Goal: Task Accomplishment & Management: Use online tool/utility

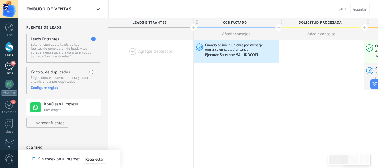
click at [9, 62] on div "50" at bounding box center [9, 66] width 9 height 8
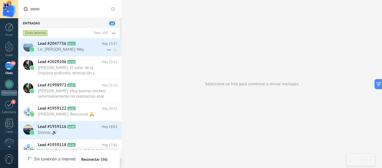
click at [107, 50] on use at bounding box center [109, 50] width 4 height 1
click at [122, 61] on span "Conversación cerrada" at bounding box center [134, 63] width 38 height 11
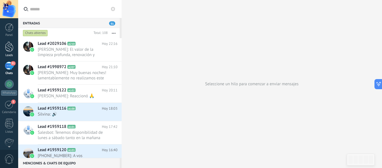
click at [6, 53] on link "Leads" at bounding box center [9, 49] width 18 height 16
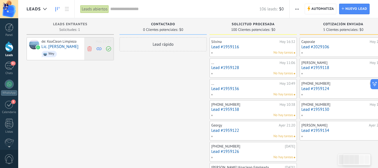
click at [90, 52] on span at bounding box center [90, 49] width 8 height 22
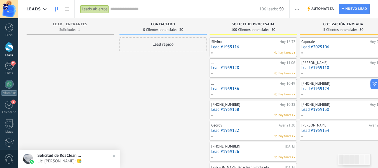
click at [64, 158] on span "Lic. [PERSON_NAME]: 😪" at bounding box center [75, 160] width 74 height 5
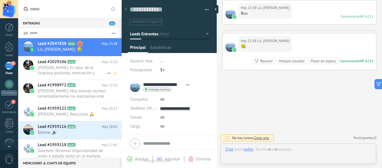
scroll to position [8, 0]
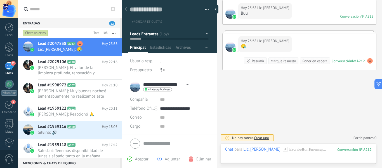
click at [205, 32] on button "Leads Entrantes" at bounding box center [169, 34] width 79 height 10
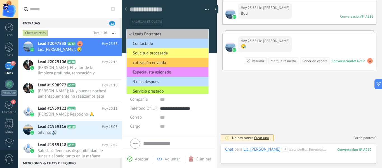
click at [182, 44] on span "Contactado" at bounding box center [167, 43] width 80 height 5
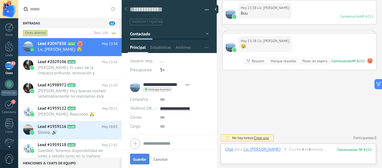
click at [139, 160] on span "Guardar" at bounding box center [139, 159] width 13 height 4
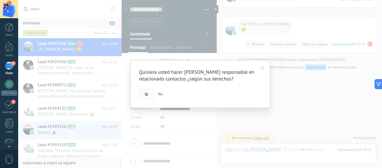
click at [146, 94] on span "Si" at bounding box center [146, 94] width 3 height 4
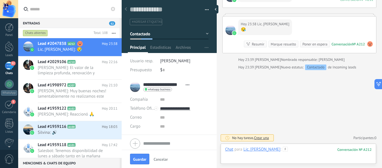
drag, startPoint x: 277, startPoint y: 158, endPoint x: 274, endPoint y: 150, distance: 8.5
click at [277, 158] on div at bounding box center [298, 154] width 147 height 17
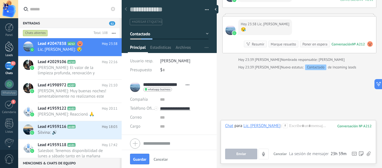
click at [10, 44] on div at bounding box center [9, 46] width 8 height 10
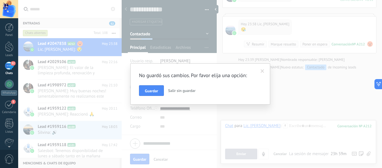
click at [183, 88] on button "Salir sin guardar" at bounding box center [182, 90] width 32 height 11
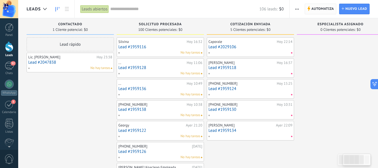
click at [309, 8] on use at bounding box center [309, 8] width 3 height 5
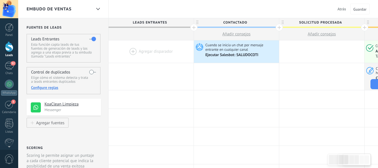
click at [153, 50] on div at bounding box center [151, 51] width 85 height 22
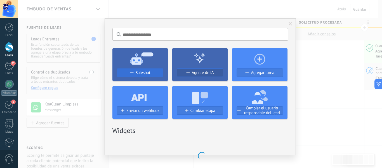
click at [152, 70] on div "Salesbot" at bounding box center [140, 72] width 46 height 5
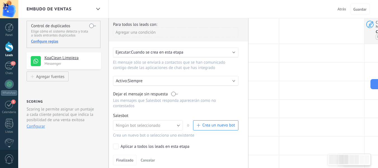
scroll to position [56, 0]
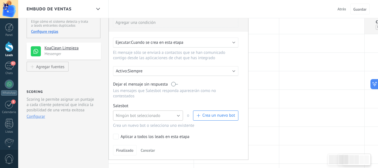
click at [169, 115] on button "Ningún bot seleccionado" at bounding box center [148, 115] width 70 height 10
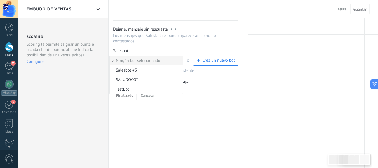
scroll to position [112, 0]
click at [148, 78] on span "SALUDOCOTI" at bounding box center [145, 78] width 71 height 5
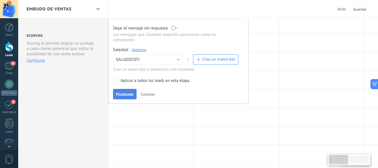
click at [127, 89] on button "Finalizado" at bounding box center [125, 94] width 24 height 11
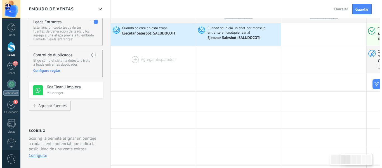
scroll to position [0, 0]
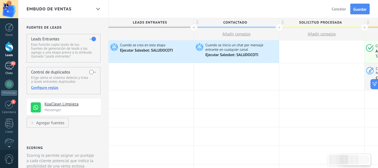
click at [12, 62] on span "52" at bounding box center [13, 63] width 5 height 4
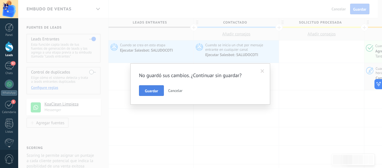
click at [154, 92] on span "Guardar" at bounding box center [151, 91] width 13 height 4
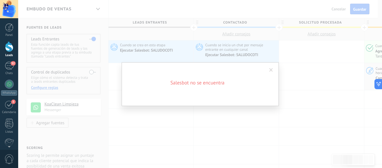
click at [271, 69] on span at bounding box center [272, 70] width 4 height 4
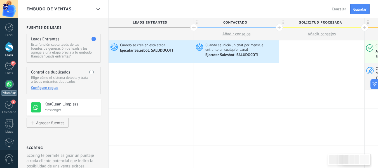
click at [7, 82] on div at bounding box center [9, 84] width 9 height 9
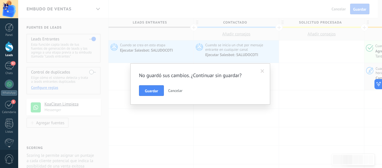
click at [177, 90] on span "Cancelar" at bounding box center [175, 90] width 14 height 5
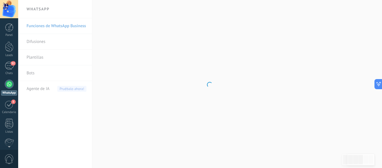
click at [8, 57] on div "Panel Leads 52 Chats WhatsApp Clientes 5" at bounding box center [9, 119] width 18 height 192
click at [9, 60] on div "Panel Leads 52 Chats WhatsApp Clientes 5" at bounding box center [9, 119] width 18 height 192
click at [10, 63] on div "52" at bounding box center [9, 66] width 9 height 8
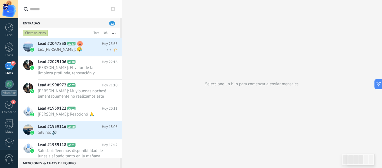
click at [108, 50] on use at bounding box center [109, 50] width 4 height 1
click at [122, 64] on span "Conversación cerrada" at bounding box center [134, 63] width 38 height 11
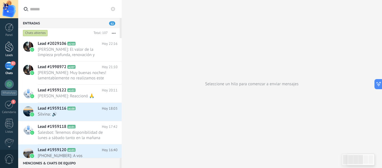
click at [8, 45] on div at bounding box center [9, 46] width 8 height 10
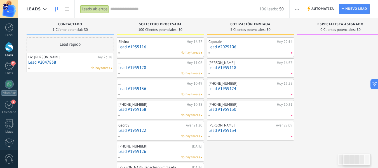
click at [94, 57] on div "Lic. [PERSON_NAME]" at bounding box center [61, 57] width 67 height 4
click at [81, 61] on link "Lead #2047838" at bounding box center [70, 62] width 84 height 5
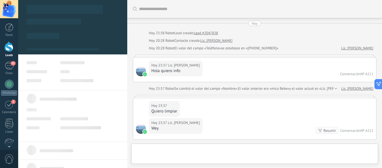
type textarea "**********"
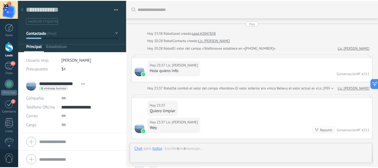
scroll to position [167, 0]
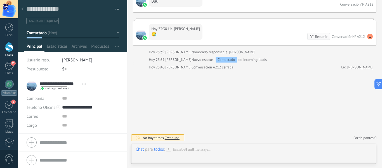
click at [115, 12] on div "Guardar y crear Imprimir Administrar etiquetas Exportar a excel" at bounding box center [72, 14] width 93 height 19
click at [116, 10] on span "button" at bounding box center [118, 10] width 4 height 1
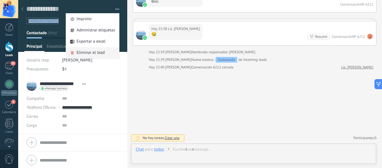
click at [110, 50] on div "Eliminar el lead" at bounding box center [92, 52] width 53 height 11
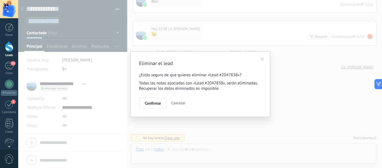
click at [154, 102] on span "Confirmar" at bounding box center [153, 103] width 16 height 4
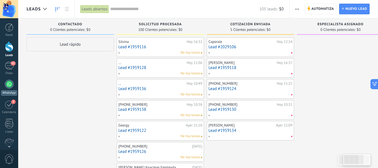
click at [12, 80] on div at bounding box center [9, 84] width 9 height 9
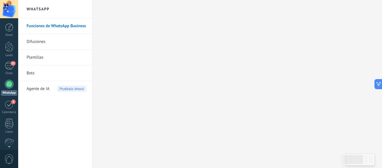
click at [36, 60] on link "Plantillas" at bounding box center [57, 58] width 60 height 16
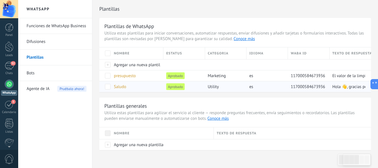
click at [109, 87] on span at bounding box center [108, 87] width 6 height 6
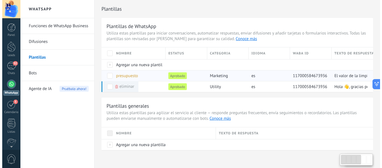
scroll to position [6, 0]
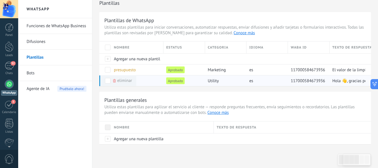
click at [108, 78] on div "eliminar" at bounding box center [117, 80] width 39 height 11
click at [108, 78] on span at bounding box center [108, 81] width 6 height 6
click at [127, 81] on div "Saludo" at bounding box center [136, 80] width 50 height 11
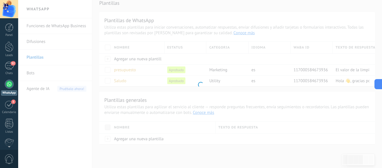
click at [122, 80] on div at bounding box center [200, 84] width 364 height 168
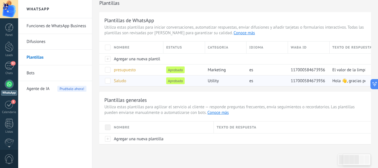
click at [118, 80] on span "Saludo" at bounding box center [120, 80] width 12 height 5
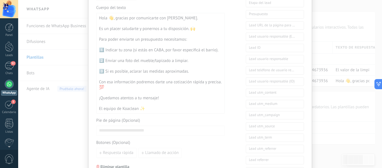
scroll to position [224, 0]
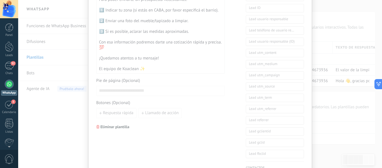
click at [348, 42] on div "Saludo Cancelar ****** KoaClean Limpieza WABA ID: 117000584673936 Esta plantill…" at bounding box center [200, 84] width 364 height 168
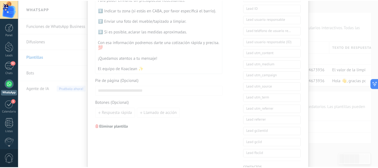
scroll to position [0, 0]
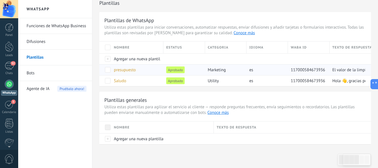
drag, startPoint x: 116, startPoint y: 80, endPoint x: 103, endPoint y: 74, distance: 14.1
click at [103, 74] on div at bounding box center [105, 69] width 12 height 11
click at [108, 78] on span at bounding box center [108, 81] width 6 height 6
click at [110, 79] on span at bounding box center [108, 81] width 6 height 6
click at [52, 71] on link "Bots" at bounding box center [57, 73] width 60 height 16
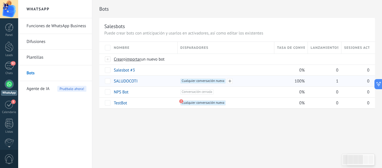
click at [186, 80] on span "Cualquier conversación nueva +0" at bounding box center [203, 80] width 45 height 5
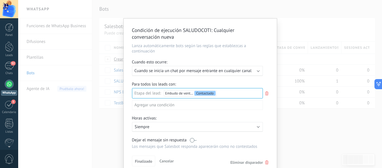
click at [0, 0] on div "Leads Entrantes Contactado Solicitud procesada cotización enviada Especialista …" at bounding box center [0, 0] width 0 height 0
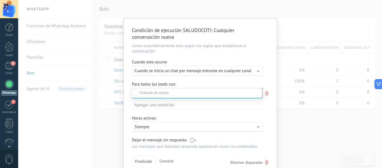
click at [0, 0] on label "Leads Entrantes" at bounding box center [0, 0] width 0 height 0
click at [203, 78] on div at bounding box center [200, 84] width 364 height 168
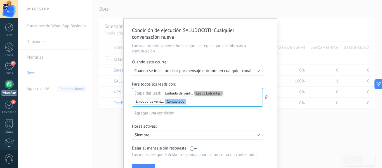
click at [193, 70] on span "Cuando se inicia un chat por mensaje entrante en cualquier canal" at bounding box center [193, 70] width 117 height 5
click at [193, 69] on div "Ejecutar: Cuando se inicia un chat por mensaje entrante en cualquier canal" at bounding box center [197, 71] width 131 height 10
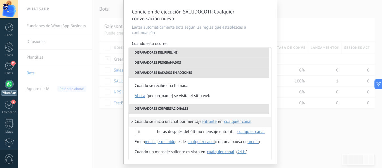
scroll to position [28, 0]
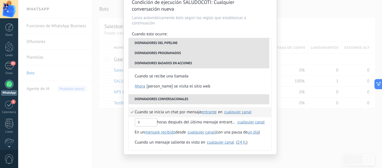
drag, startPoint x: 204, startPoint y: 112, endPoint x: 205, endPoint y: 107, distance: 4.6
click at [204, 111] on span "entrante" at bounding box center [209, 111] width 15 height 5
click at [209, 112] on span "entrante" at bounding box center [214, 111] width 25 height 5
click at [143, 121] on input "text" at bounding box center [146, 122] width 22 height 8
click at [164, 119] on div "horas después del último mensaje entrante en" at bounding box center [185, 122] width 101 height 10
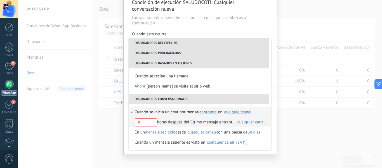
click at [165, 119] on div "horas después del último mensaje entrante en" at bounding box center [185, 122] width 101 height 10
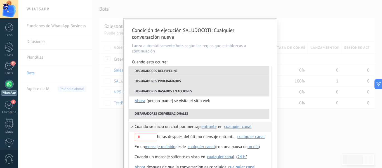
scroll to position [132, 0]
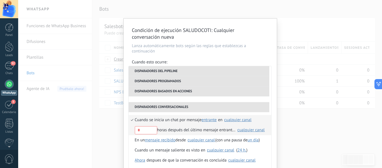
click at [153, 126] on input "text" at bounding box center [146, 130] width 22 height 8
type input "*"
click at [293, 24] on div "Condición de ejecución SALUDOCOTI : Cualquier conversación nueva Lanza automáti…" at bounding box center [200, 84] width 364 height 168
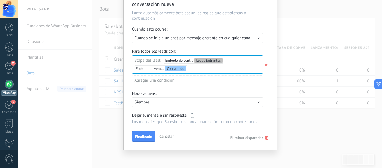
scroll to position [33, 0]
click at [146, 138] on span "Finalizado" at bounding box center [143, 136] width 17 height 4
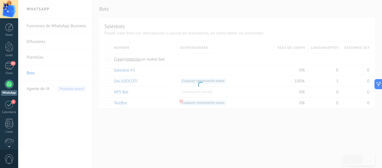
scroll to position [0, 0]
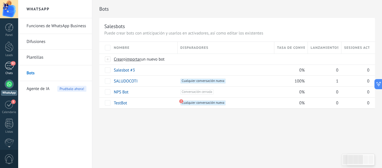
click at [6, 64] on div "52" at bounding box center [9, 66] width 9 height 8
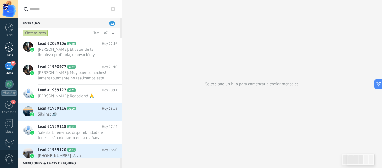
click at [10, 54] on div "Leads" at bounding box center [9, 55] width 16 height 4
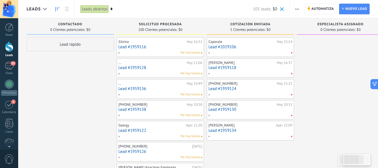
type input "*"
click at [6, 45] on div at bounding box center [9, 46] width 8 height 10
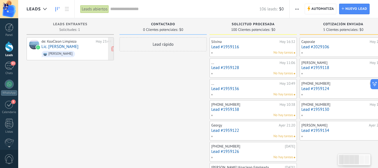
click at [98, 52] on span "[PERSON_NAME]" at bounding box center [76, 54] width 70 height 9
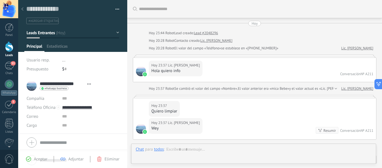
type textarea "**********"
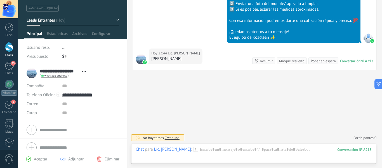
scroll to position [19, 0]
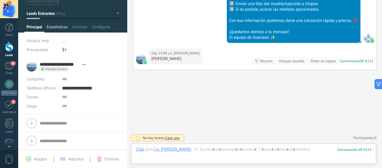
click at [60, 26] on span "Estadísticas" at bounding box center [57, 28] width 21 height 8
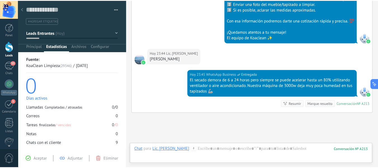
scroll to position [342, 0]
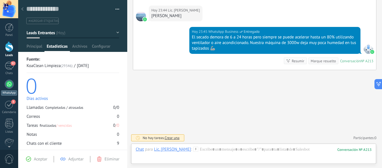
click at [15, 84] on link "WhatsApp" at bounding box center [9, 88] width 18 height 16
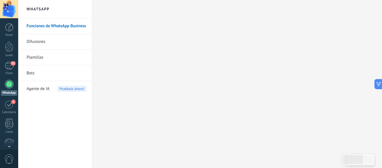
click at [44, 88] on span "Agente de IA" at bounding box center [38, 89] width 23 height 16
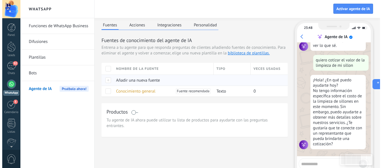
scroll to position [28, 0]
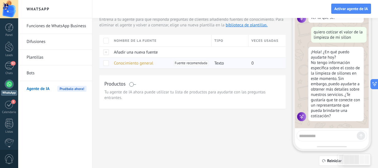
click at [148, 65] on span "Conocimiento general" at bounding box center [133, 62] width 39 height 5
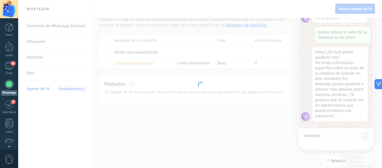
type input "**********"
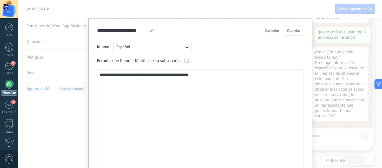
click at [152, 83] on textarea "**********" at bounding box center [199, 130] width 205 height 120
drag, startPoint x: 213, startPoint y: 78, endPoint x: 92, endPoint y: 63, distance: 121.6
click at [92, 63] on div "**********" at bounding box center [200, 114] width 224 height 192
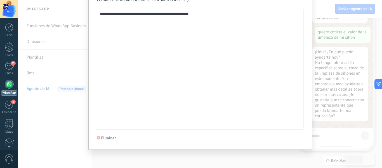
scroll to position [0, 0]
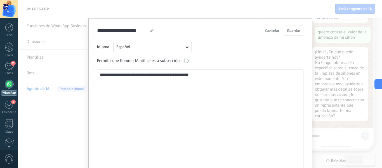
drag, startPoint x: 212, startPoint y: 84, endPoint x: 138, endPoint y: 54, distance: 80.0
click at [138, 54] on div "**********" at bounding box center [200, 116] width 207 height 148
click at [197, 87] on textarea "**********" at bounding box center [199, 130] width 205 height 120
drag, startPoint x: 216, startPoint y: 85, endPoint x: 77, endPoint y: 55, distance: 141.6
click at [77, 55] on div "**********" at bounding box center [200, 84] width 364 height 168
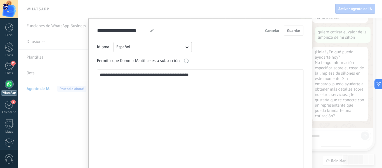
paste textarea "**********"
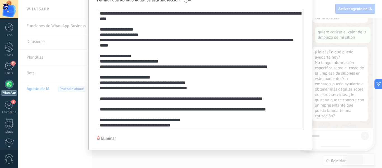
scroll to position [61, 0]
paste textarea "**********"
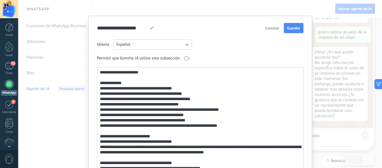
scroll to position [0, 0]
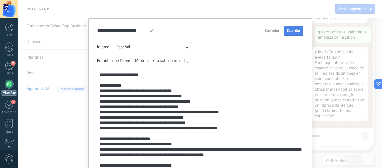
type textarea "**********"
click at [293, 31] on span "Guardar" at bounding box center [293, 31] width 13 height 4
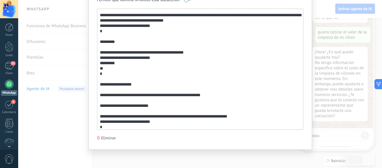
scroll to position [501, 0]
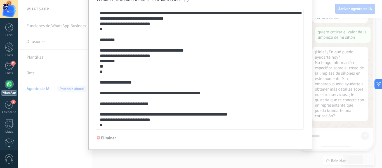
click at [330, 56] on div "**********" at bounding box center [200, 84] width 364 height 168
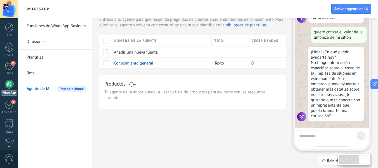
scroll to position [0, 0]
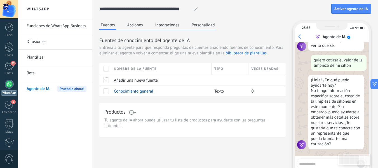
click at [315, 161] on textarea at bounding box center [328, 162] width 58 height 7
type textarea "*"
type textarea "**********"
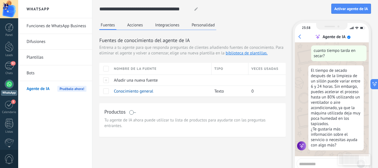
scroll to position [132, 0]
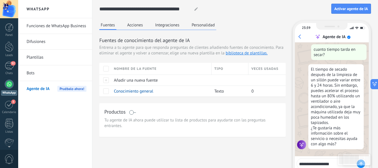
type textarea "**********"
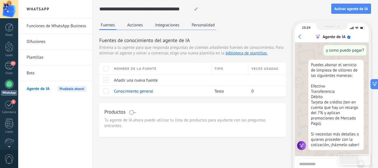
scroll to position [241, 0]
type textarea "**********"
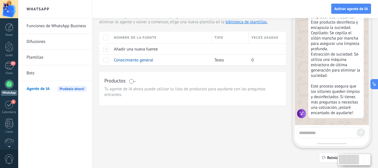
scroll to position [32, 0]
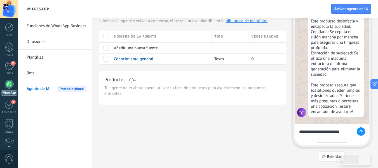
type textarea "**********"
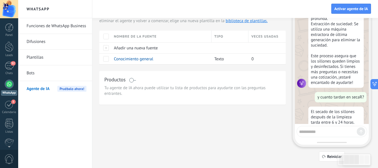
scroll to position [475, 0]
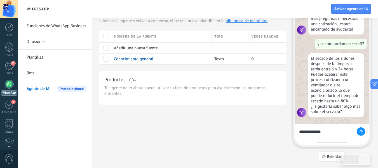
type textarea "**********"
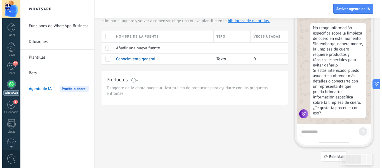
scroll to position [589, 0]
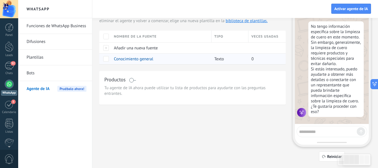
click at [132, 57] on span "Conocimiento general" at bounding box center [133, 58] width 39 height 5
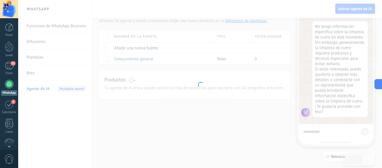
type input "**********"
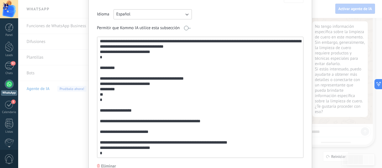
scroll to position [61, 0]
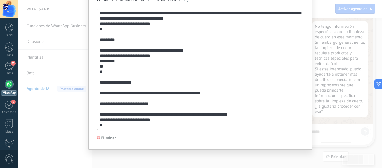
click at [192, 125] on textarea at bounding box center [199, 69] width 205 height 120
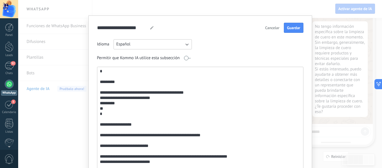
scroll to position [0, 0]
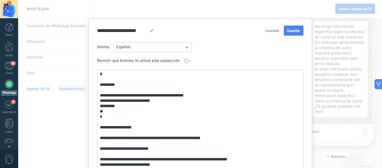
type textarea "**********"
click at [295, 31] on span "Guardar" at bounding box center [293, 31] width 13 height 4
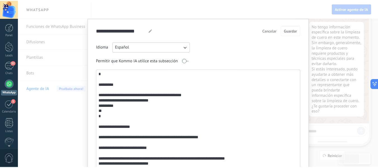
scroll to position [522, 0]
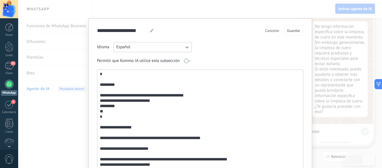
click at [321, 57] on div "**********" at bounding box center [200, 84] width 364 height 168
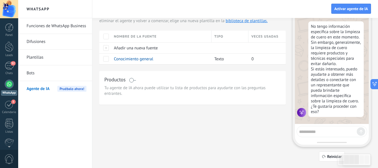
click at [352, 131] on textarea at bounding box center [328, 130] width 58 height 7
type textarea "**********"
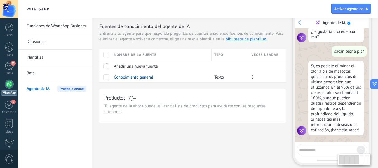
scroll to position [4, 0]
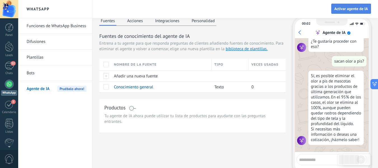
click at [341, 9] on span "Activar agente de IA" at bounding box center [352, 9] width 34 height 4
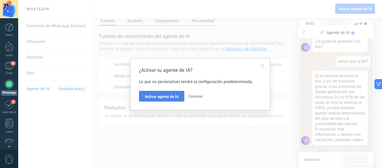
click at [176, 95] on span "Activar agente de IA" at bounding box center [162, 96] width 34 height 4
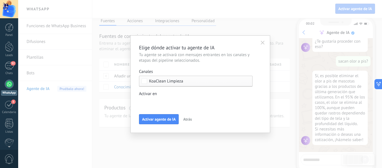
click at [0, 0] on div "Contactado Solicitud procesada cotización enviada Especialista asignado 3 dias …" at bounding box center [0, 0] width 0 height 0
click at [176, 102] on label at bounding box center [196, 102] width 114 height 8
click at [177, 99] on label at bounding box center [196, 102] width 114 height 8
click at [177, 92] on div at bounding box center [200, 84] width 364 height 168
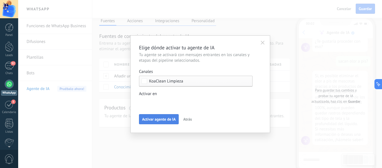
click at [165, 118] on span "Activar agente de IA" at bounding box center [159, 119] width 34 height 4
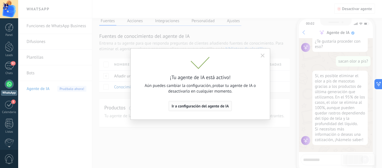
click at [221, 104] on span "Ir a configuración del agente de IA" at bounding box center [200, 106] width 57 height 4
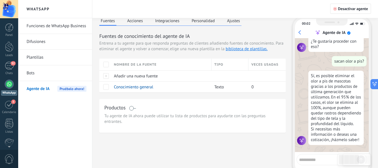
scroll to position [0, 0]
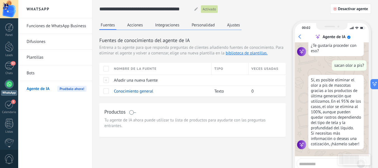
click at [145, 26] on div "Fuentes Acciones Integraciones Personalidad Ajustes" at bounding box center [170, 25] width 142 height 9
click at [142, 25] on button "Acciones" at bounding box center [135, 25] width 18 height 8
